Goal: Task Accomplishment & Management: Manage account settings

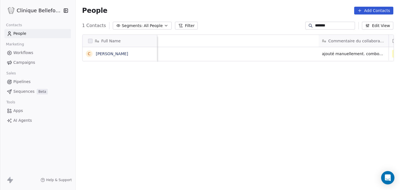
scroll to position [167, 325]
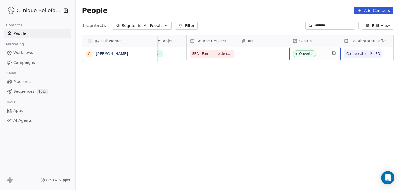
click at [322, 55] on span "Ouverte" at bounding box center [310, 53] width 34 height 7
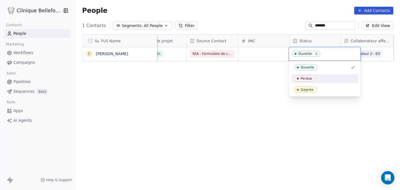
drag, startPoint x: 308, startPoint y: 89, endPoint x: 305, endPoint y: 77, distance: 12.3
click at [306, 77] on div "Ouverte Perdue Gagnée" at bounding box center [324, 78] width 67 height 31
click at [305, 77] on div "Perdue" at bounding box center [307, 78] width 12 height 4
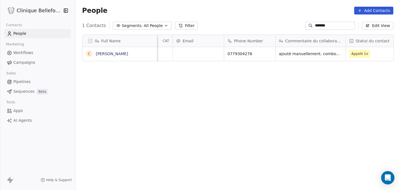
scroll to position [0, 43]
click at [330, 58] on div "ajouté manuellement. combox msg" at bounding box center [317, 55] width 83 height 16
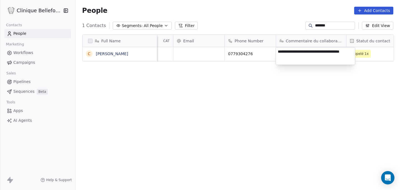
type textarea "**********"
click at [373, 109] on html "**********" at bounding box center [200, 95] width 400 height 190
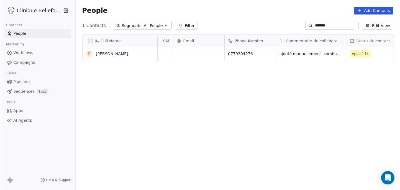
scroll to position [0, 47]
click at [358, 54] on span "Appelé 1x" at bounding box center [356, 54] width 17 height 6
click at [370, 58] on div "Appelé 1x" at bounding box center [368, 53] width 51 height 13
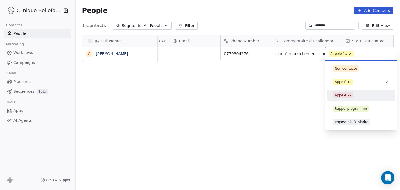
drag, startPoint x: 370, startPoint y: 53, endPoint x: 342, endPoint y: 96, distance: 51.1
click at [342, 96] on div "Appelé 1x Non contacté Appelé 1x Appelé 2x Rappel programmé Impossible à joindre" at bounding box center [361, 88] width 72 height 83
click at [342, 96] on div "Appelé 2x" at bounding box center [343, 95] width 17 height 5
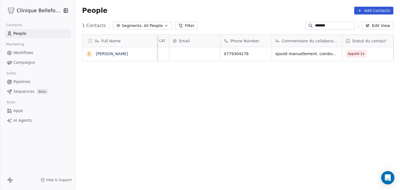
click at [279, 98] on div "Full Name C [PERSON_NAME] Created Date CAT Email Phone Number Commentaire du co…" at bounding box center [238, 113] width 325 height 167
